Goal: Check status: Check status

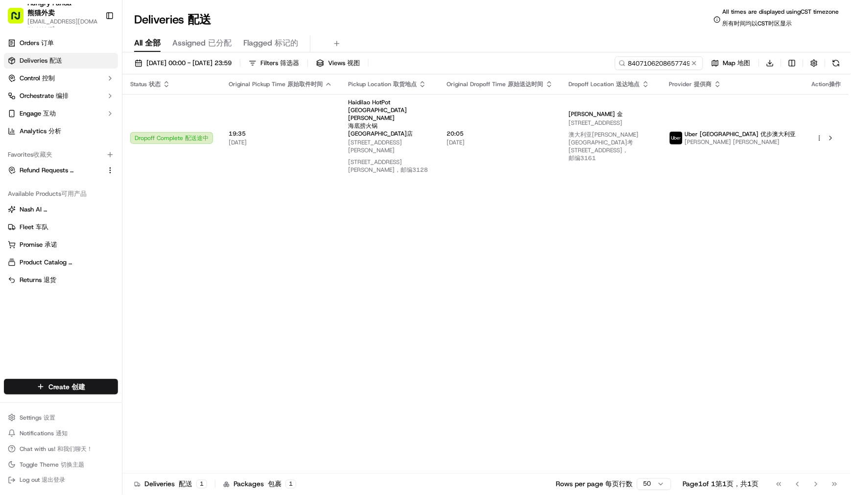
drag, startPoint x: 696, startPoint y: 62, endPoint x: 680, endPoint y: 62, distance: 16.7
click at [696, 62] on button at bounding box center [694, 63] width 10 height 10
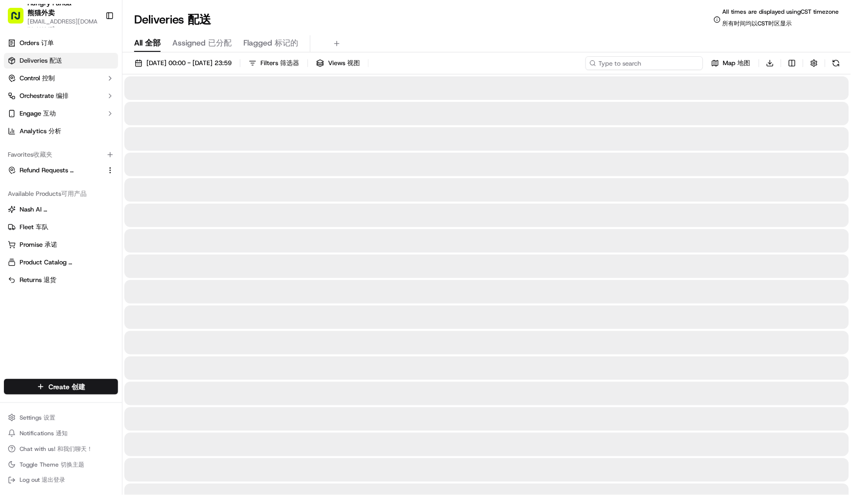
click at [658, 61] on input at bounding box center [645, 63] width 118 height 14
paste input "6616117038359702161353"
type input "6616117038359702161353"
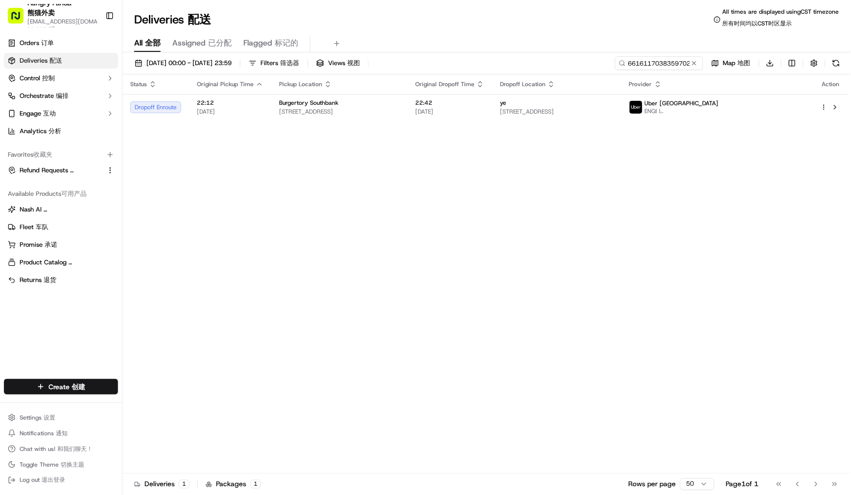
click at [591, 66] on div "[DATE] 00:00 - [DATE] 23:59 Filters Filters 筛选器 Views Views 视图 6616117038359702…" at bounding box center [486, 65] width 729 height 18
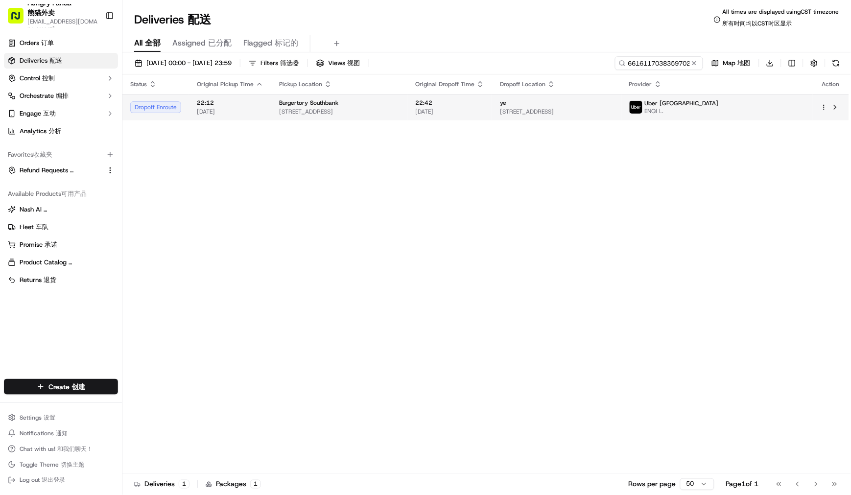
click at [368, 115] on span "[STREET_ADDRESS]" at bounding box center [339, 112] width 120 height 8
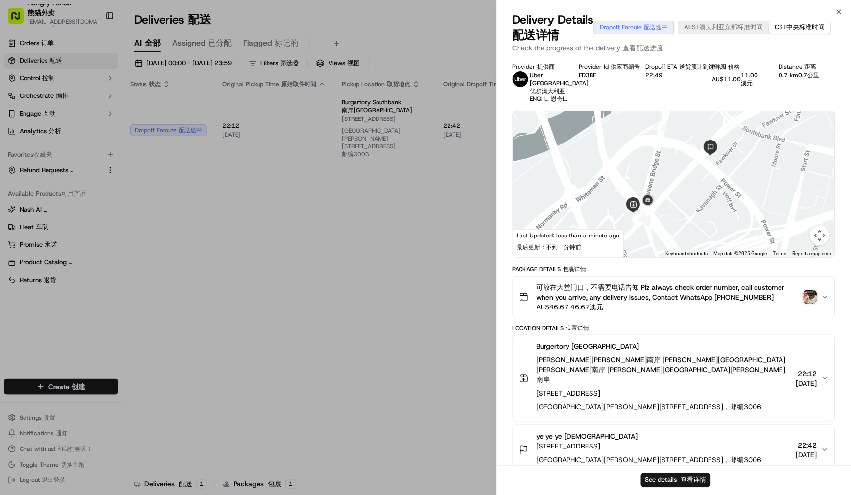
click at [756, 257] on div at bounding box center [674, 184] width 322 height 146
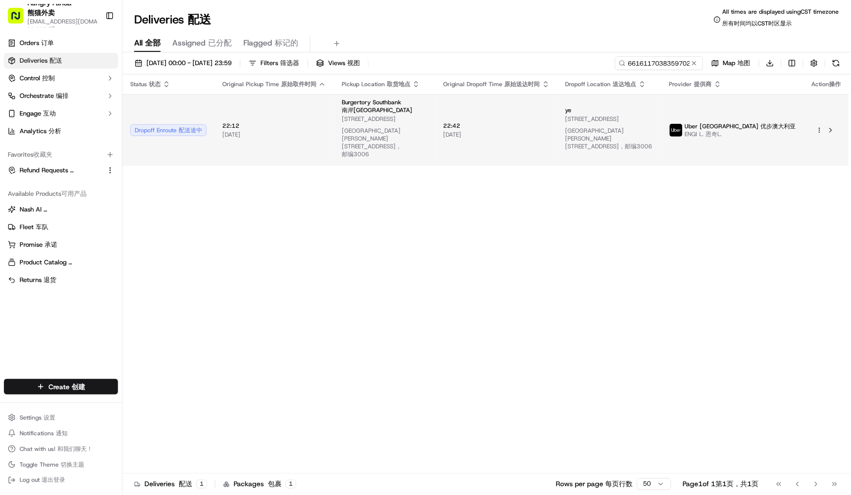
click at [325, 141] on td "22:12 22:12 [DATE] [DATE]" at bounding box center [273, 130] width 119 height 72
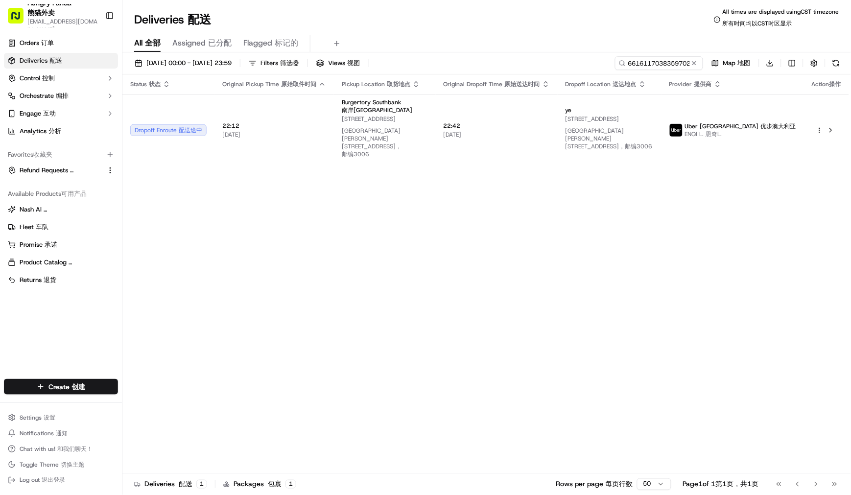
click at [337, 277] on div "Status Status 状态 Original Pickup Time Original Pickup Time 原始取件时间 Pickup Locati…" at bounding box center [485, 277] width 727 height 407
